Goal: Task Accomplishment & Management: Complete application form

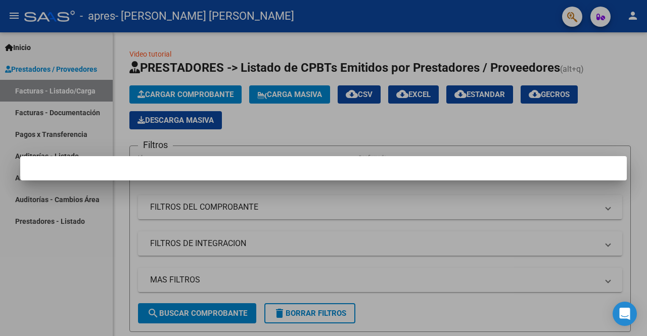
click at [616, 75] on div at bounding box center [323, 168] width 647 height 336
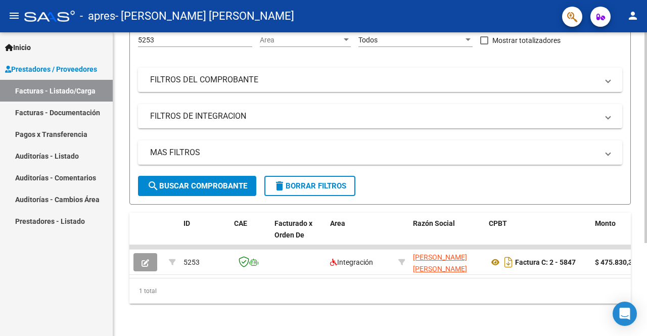
scroll to position [134, 0]
click at [644, 215] on div at bounding box center [645, 230] width 3 height 211
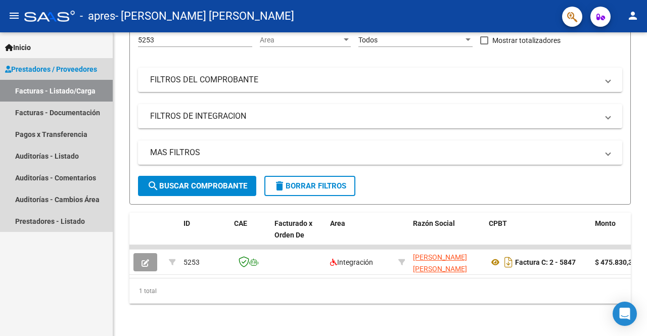
click at [101, 92] on link "Facturas - Listado/Carga" at bounding box center [56, 91] width 113 height 22
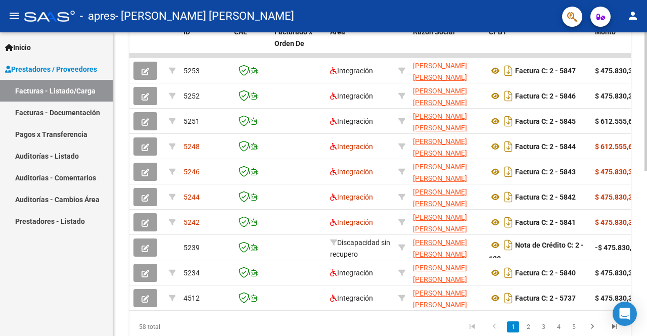
scroll to position [316, 0]
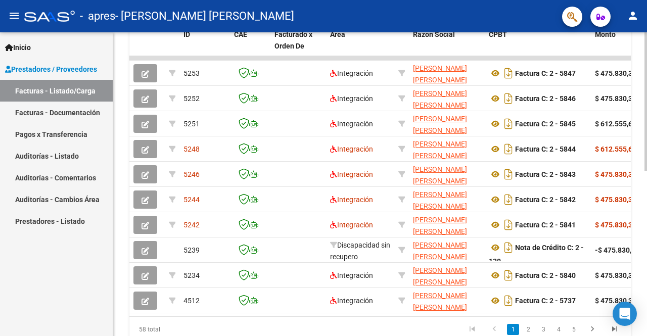
click at [646, 219] on div at bounding box center [645, 248] width 3 height 138
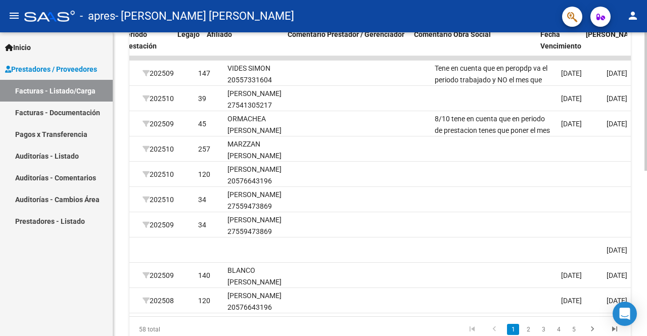
scroll to position [0, 1324]
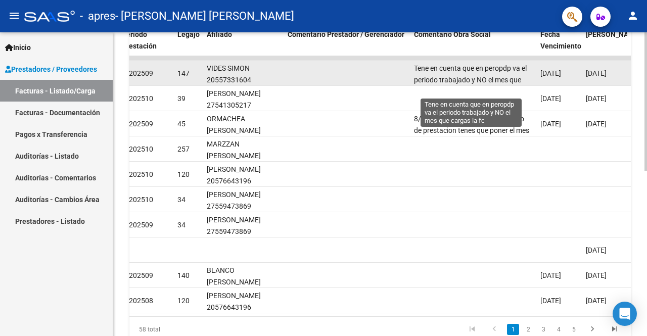
click at [478, 75] on span "Tene en cuenta que en peropdp va el periodo trabajado y NO el mes que cargas la…" at bounding box center [470, 79] width 113 height 31
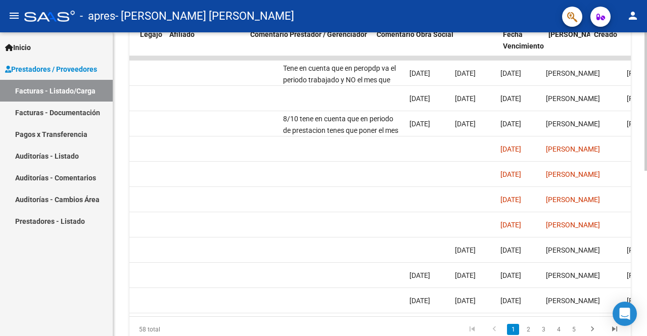
scroll to position [0, 1303]
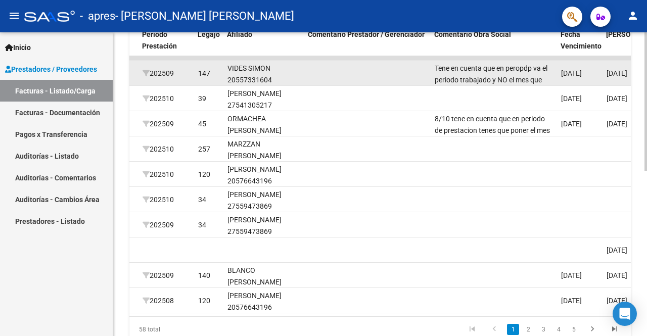
click at [355, 73] on datatable-body-cell at bounding box center [367, 73] width 126 height 25
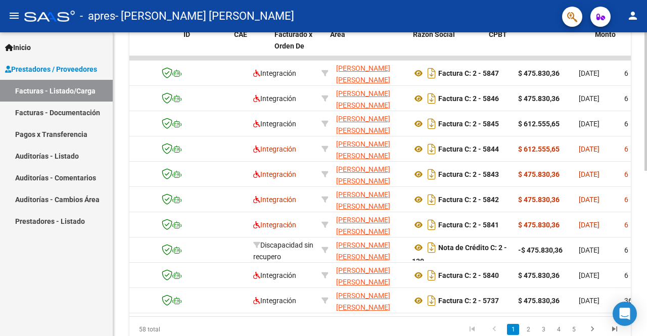
scroll to position [0, 0]
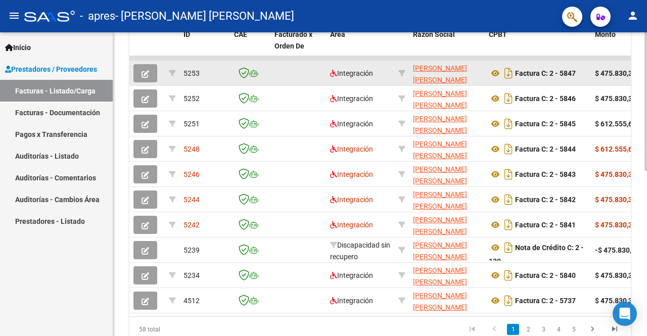
click at [147, 77] on button "button" at bounding box center [145, 73] width 24 height 18
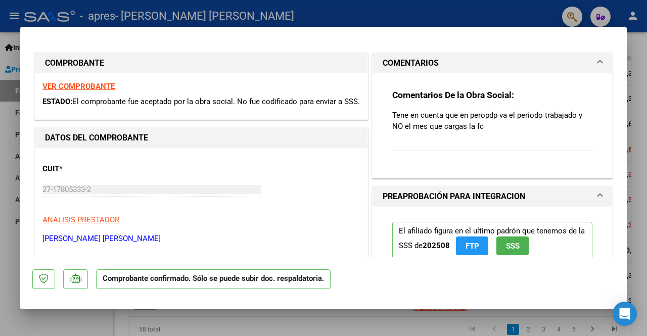
click at [486, 111] on p "Tene en cuenta que en peropdp va el periodo trabajado y NO el mes que cargas la…" at bounding box center [492, 121] width 200 height 22
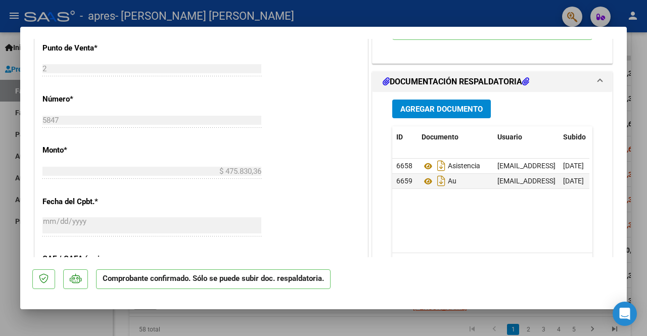
scroll to position [375, 0]
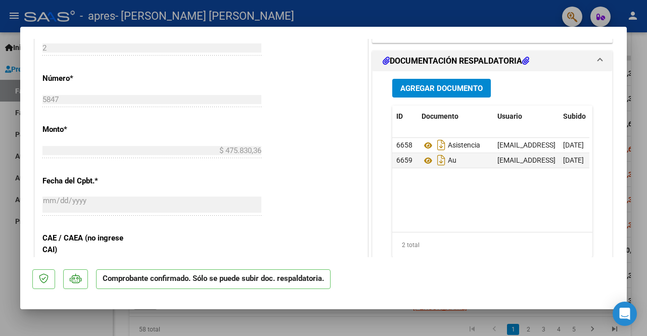
click at [633, 108] on div at bounding box center [323, 168] width 647 height 336
type input "$ 0,00"
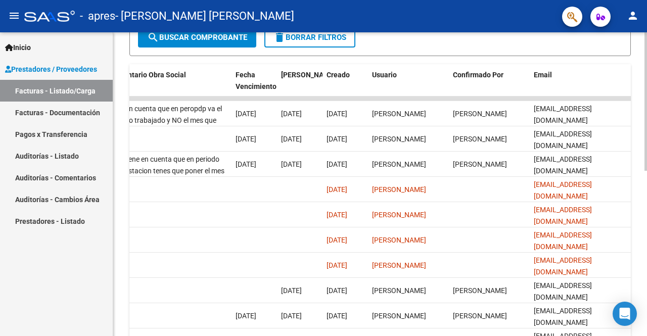
scroll to position [271, 0]
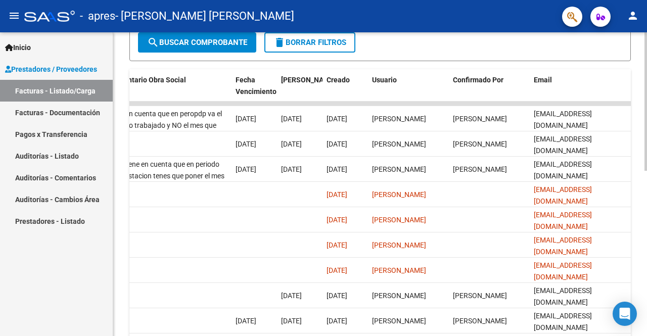
click at [639, 189] on div "Video tutorial PRESTADORES -> Listado de CPBTs Emitidos por Prestadores / Prove…" at bounding box center [381, 91] width 536 height 658
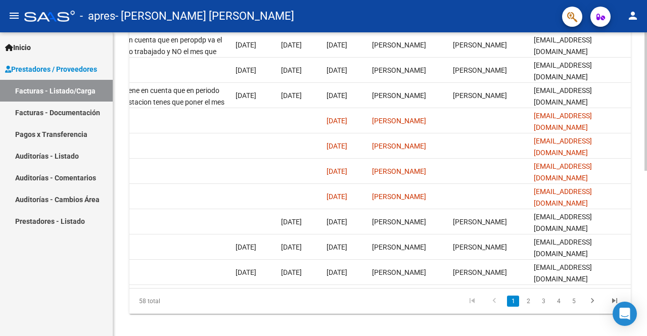
scroll to position [354, 0]
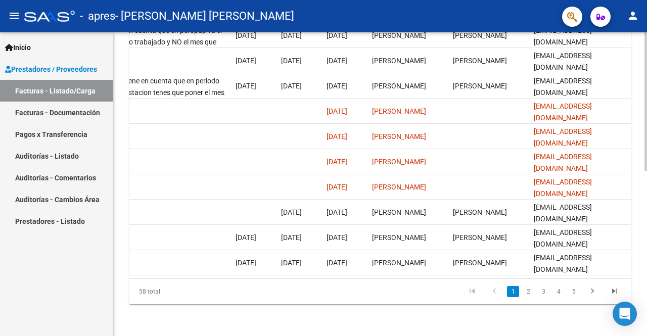
click at [646, 260] on div at bounding box center [645, 266] width 3 height 138
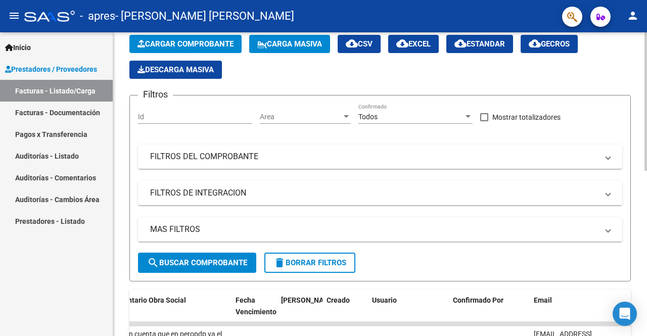
click at [646, 176] on div at bounding box center [645, 184] width 3 height 304
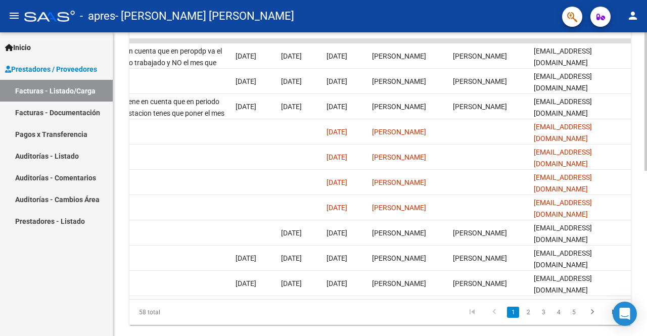
scroll to position [362, 0]
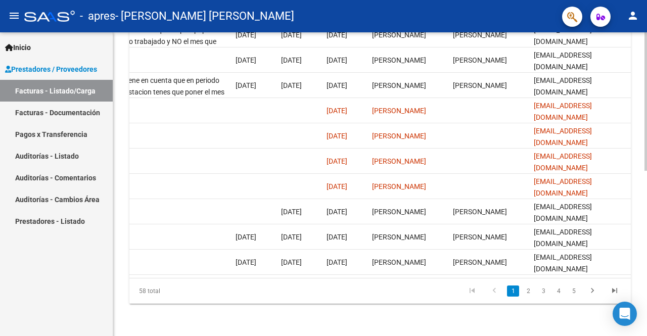
click at [632, 331] on div "Video tutorial PRESTADORES -> Listado de CPBTs Emitidos por Prestadores / Prove…" at bounding box center [381, 7] width 536 height 658
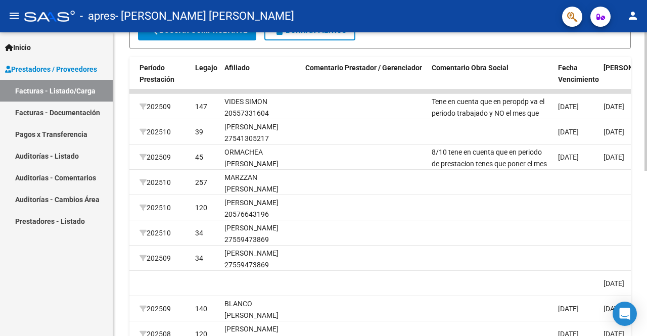
scroll to position [289, 0]
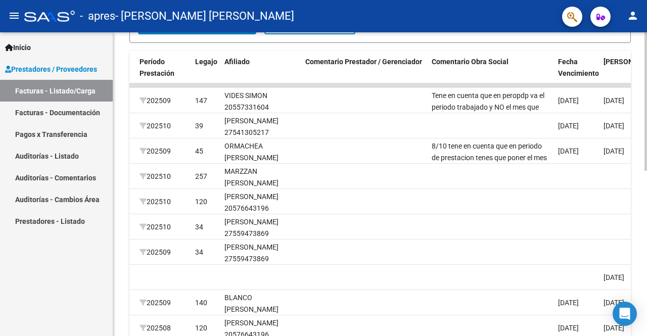
click at [646, 192] on div at bounding box center [645, 236] width 3 height 138
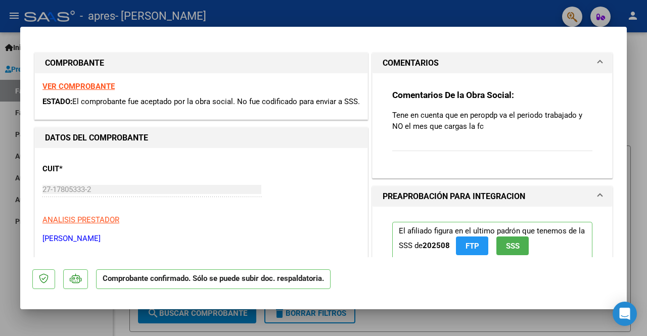
click at [90, 85] on strong "VER COMPROBANTE" at bounding box center [78, 86] width 72 height 9
click at [462, 144] on div "Comentarios De la Obra Social: Tene en cuenta que en peropdp va el periodo trab…" at bounding box center [492, 125] width 200 height 73
click at [640, 72] on div at bounding box center [323, 168] width 647 height 336
type input "$ 0,00"
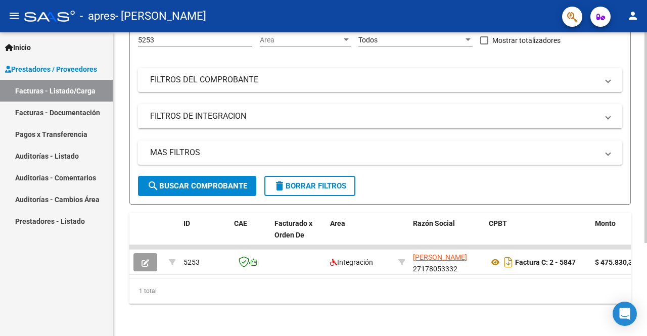
scroll to position [134, 0]
click at [618, 225] on div "Video tutorial PRESTADORES -> Listado de CPBTs Emitidos por Prestadores / Prove…" at bounding box center [381, 120] width 536 height 431
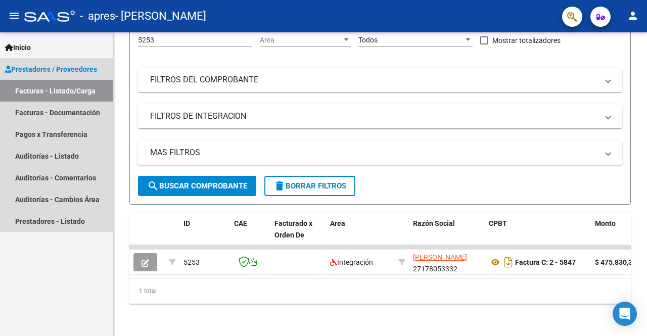
click at [75, 92] on link "Facturas - Listado/Carga" at bounding box center [56, 91] width 113 height 22
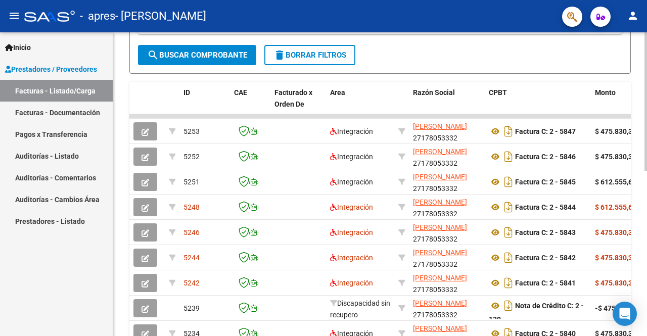
scroll to position [261, 0]
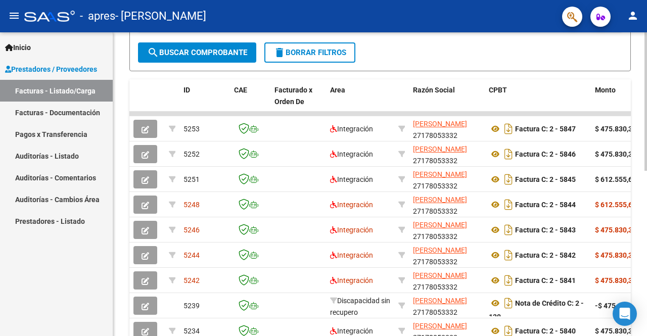
click at [636, 183] on div "Video tutorial PRESTADORES -> Listado de CPBTs Emitidos por Prestadores / Prove…" at bounding box center [381, 101] width 536 height 658
click at [646, 162] on div at bounding box center [645, 223] width 3 height 138
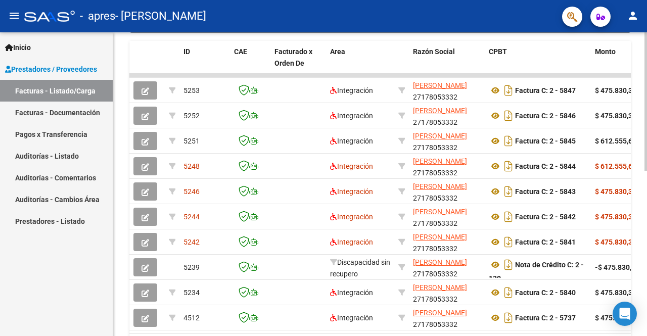
scroll to position [362, 0]
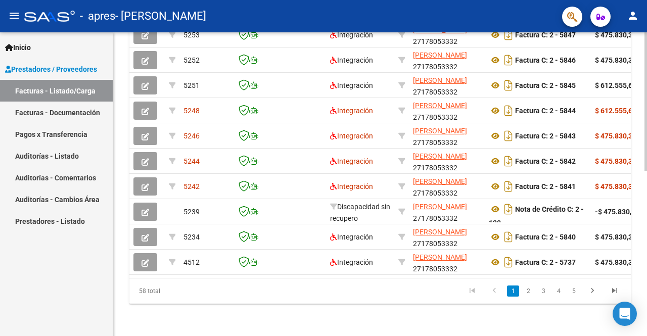
click at [645, 211] on div at bounding box center [645, 266] width 3 height 138
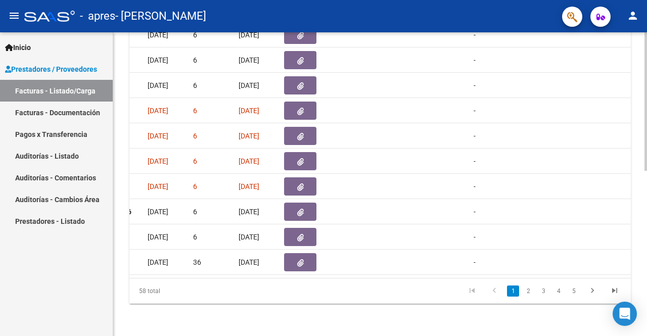
click at [638, 242] on div "Video tutorial PRESTADORES -> Listado de CPBTs Emitidos por Prestadores / Prove…" at bounding box center [381, 7] width 536 height 658
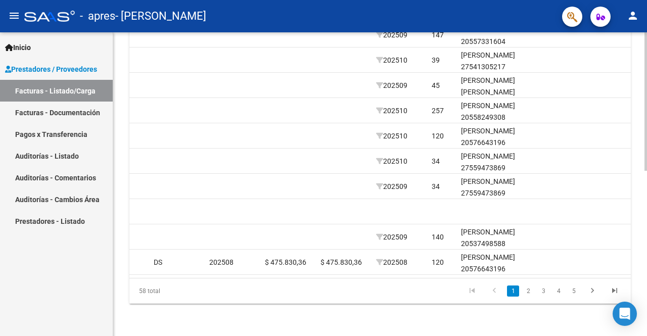
scroll to position [0, 1126]
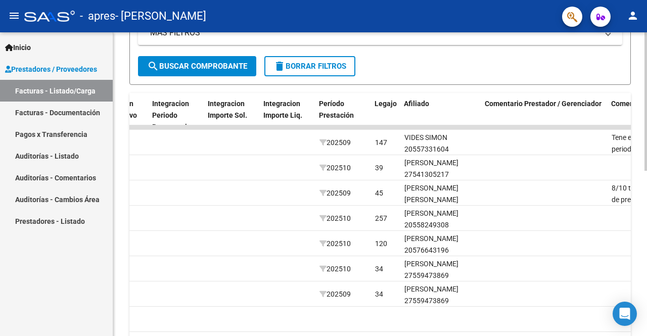
click at [646, 208] on div at bounding box center [645, 216] width 3 height 138
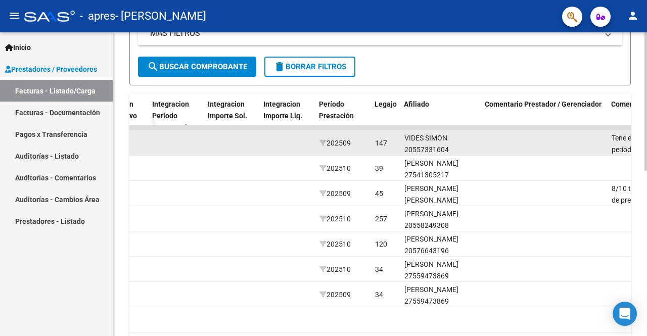
click at [305, 142] on datatable-body-cell at bounding box center [288, 142] width 56 height 25
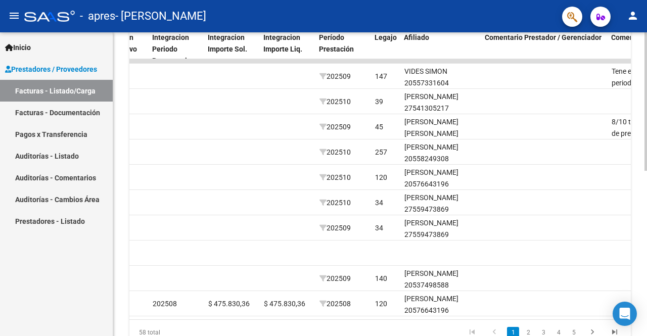
scroll to position [329, 0]
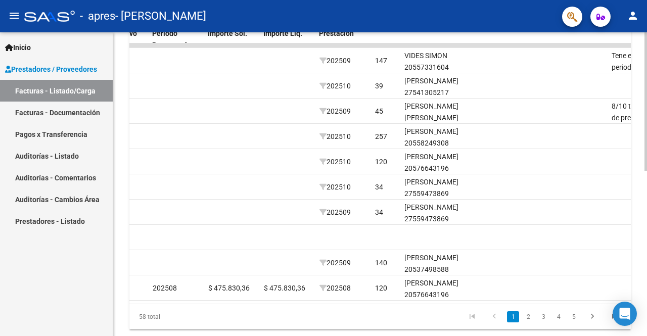
click at [643, 187] on div "Video tutorial PRESTADORES -> Listado de CPBTs Emitidos por Prestadores / Prove…" at bounding box center [381, 32] width 536 height 658
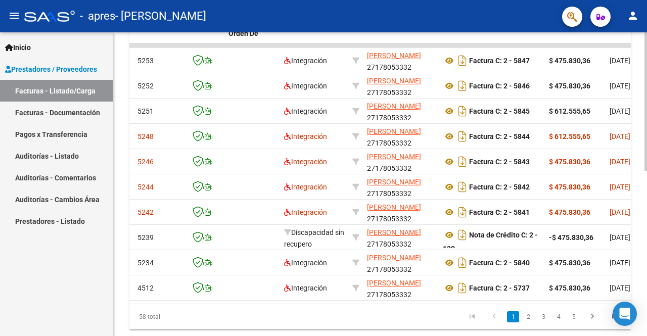
scroll to position [0, 0]
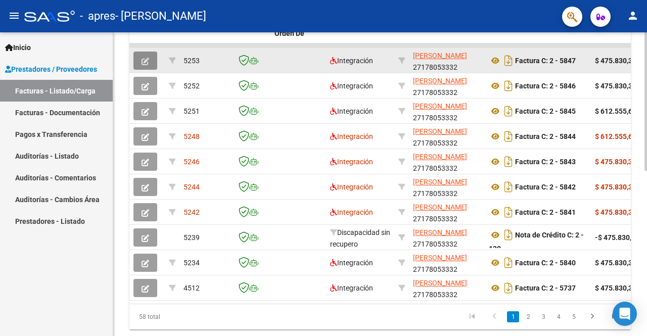
click at [142, 59] on icon "button" at bounding box center [145, 62] width 8 height 8
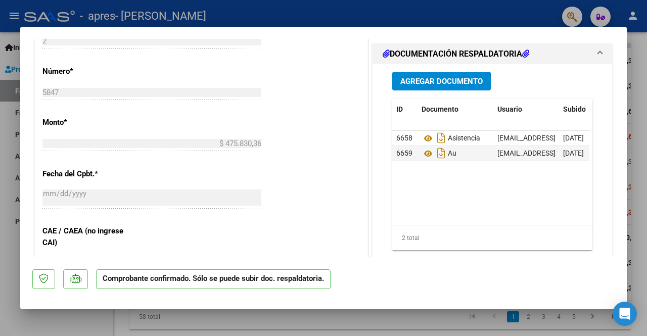
scroll to position [469, 0]
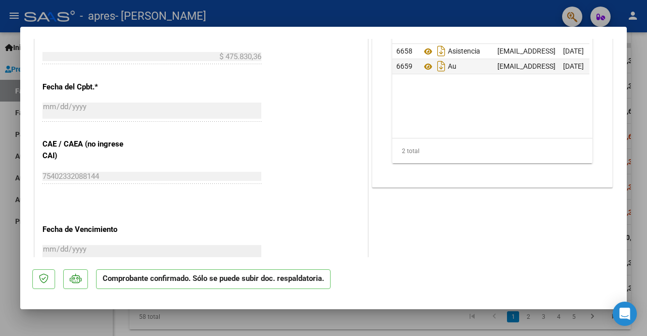
click at [0, 266] on div at bounding box center [323, 168] width 647 height 336
type input "$ 0,00"
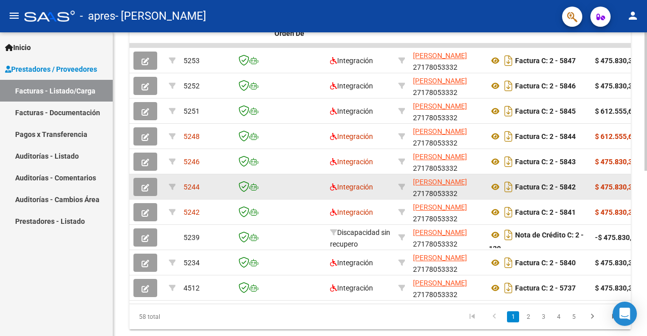
scroll to position [355, 0]
